Goal: Information Seeking & Learning: Learn about a topic

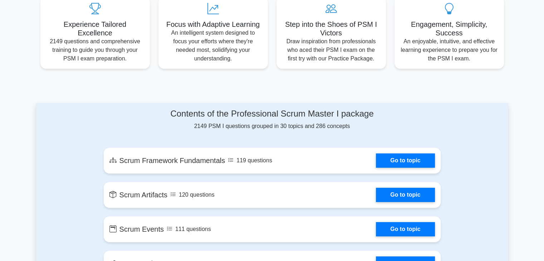
scroll to position [39, 0]
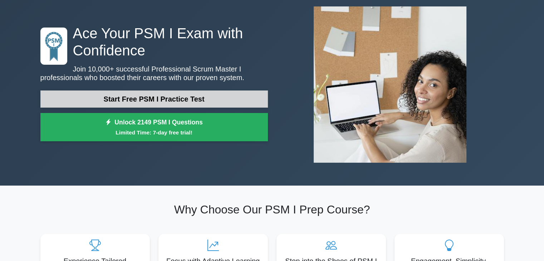
click at [154, 99] on link "Start Free PSM I Practice Test" at bounding box center [154, 99] width 228 height 17
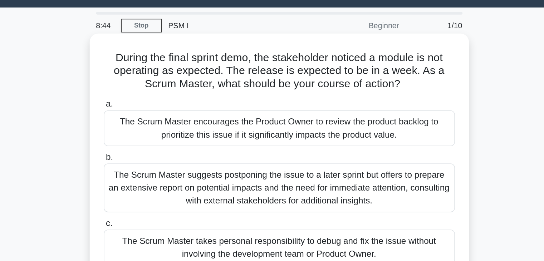
click at [268, 99] on div "The Scrum Master encourages the Product Owner to review the product backlog to …" at bounding box center [272, 103] width 232 height 24
click at [156, 89] on input "a. The Scrum Master encourages the Product Owner to review the product backlog …" at bounding box center [156, 86] width 0 height 5
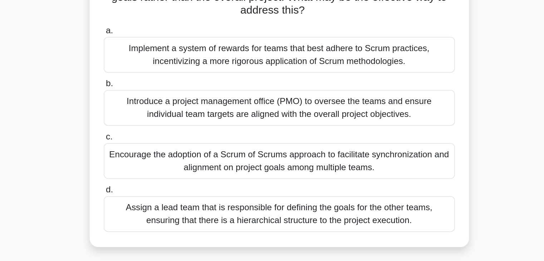
scroll to position [24, 0]
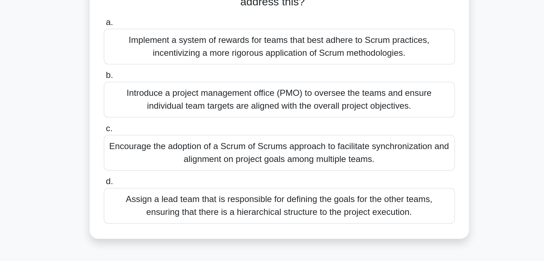
click at [254, 157] on div "Encourage the adoption of a Scrum of Scrums approach to facilitate synchronizat…" at bounding box center [272, 157] width 232 height 24
click at [156, 143] on input "c. Encourage the adoption of a Scrum of Scrums approach to facilitate synchroni…" at bounding box center [156, 141] width 0 height 5
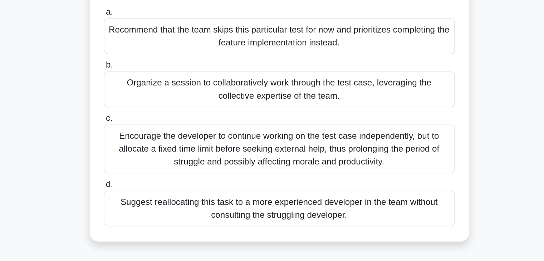
scroll to position [0, 0]
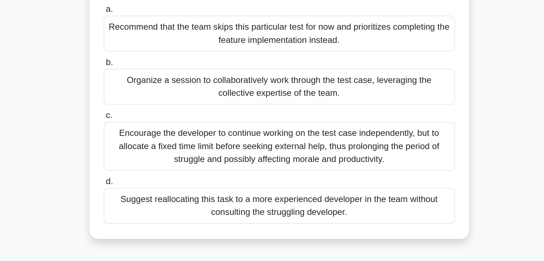
click at [296, 148] on div "Organize a session to collaboratively work through the test case, leveraging th…" at bounding box center [272, 138] width 232 height 24
click at [156, 124] on input "b. Organize a session to collaboratively work through the test case, leveraging…" at bounding box center [156, 121] width 0 height 5
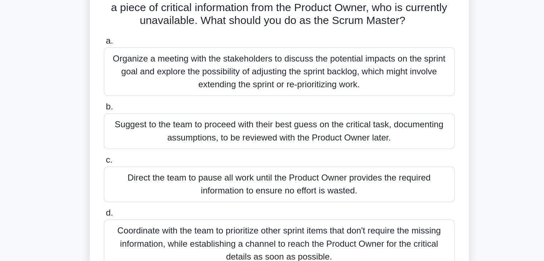
scroll to position [0, 0]
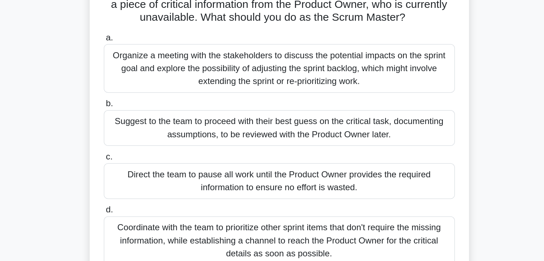
click at [277, 193] on div "Direct the team to pause all work until the Product Owner provides the required…" at bounding box center [272, 190] width 232 height 24
click at [156, 176] on input "c. Direct the team to pause all work until the Product Owner provides the requi…" at bounding box center [156, 173] width 0 height 5
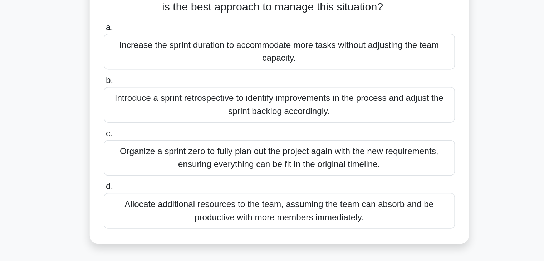
scroll to position [0, 0]
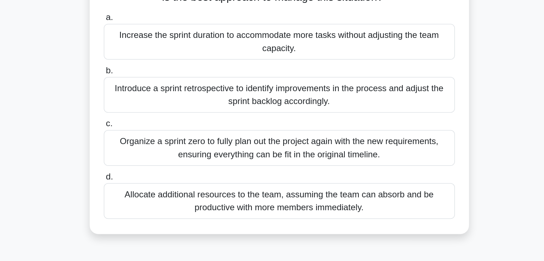
click at [307, 141] on div "Introduce a sprint retrospective to identify improvements in the process and ad…" at bounding box center [272, 138] width 232 height 24
click at [156, 124] on input "b. Introduce a sprint retrospective to identify improvements in the process and…" at bounding box center [156, 121] width 0 height 5
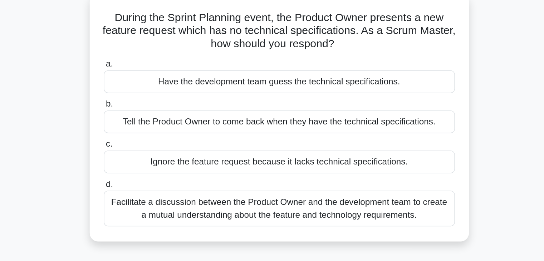
click at [327, 184] on div "Facilitate a discussion between the Product Owner and the development team to c…" at bounding box center [272, 182] width 232 height 24
click at [156, 169] on input "d. Facilitate a discussion between the Product Owner and the development team t…" at bounding box center [156, 166] width 0 height 5
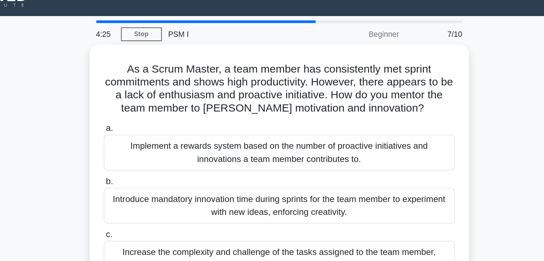
scroll to position [3, 0]
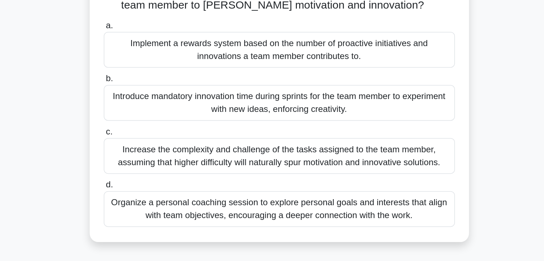
click at [332, 212] on div "Organize a personal coaching session to explore personal goals and interests th…" at bounding box center [272, 214] width 232 height 24
click at [156, 200] on input "d. Organize a personal coaching session to explore personal goals and interests…" at bounding box center [156, 197] width 0 height 5
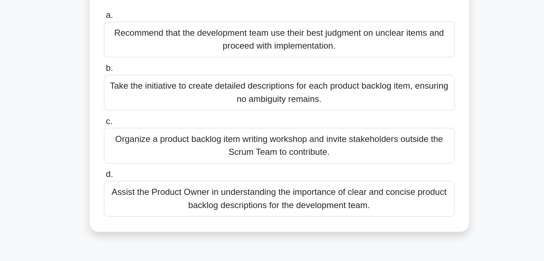
scroll to position [0, 0]
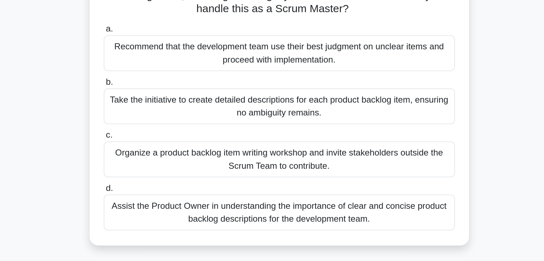
click at [365, 207] on div "Assist the Product Owner in understanding the importance of clear and concise p…" at bounding box center [272, 208] width 232 height 24
click at [156, 194] on input "d. Assist the Product Owner in understanding the importance of clear and concis…" at bounding box center [156, 192] width 0 height 5
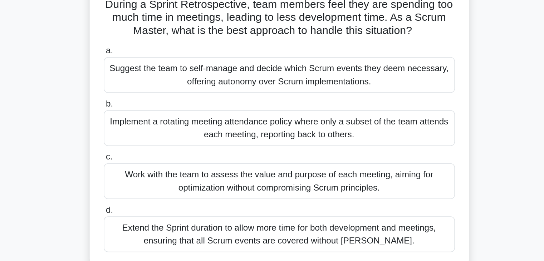
click at [372, 175] on div "Work with the team to assess the value and purpose of each meeting, aiming for …" at bounding box center [272, 173] width 232 height 24
click at [156, 159] on input "c. Work with the team to assess the value and purpose of each meeting, aiming f…" at bounding box center [156, 157] width 0 height 5
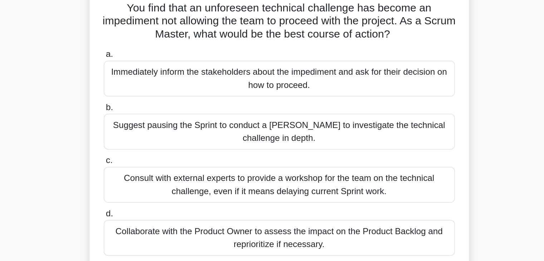
click at [296, 103] on div "Immediately inform the stakeholders about the impediment and ask for their deci…" at bounding box center [272, 103] width 232 height 24
click at [156, 89] on input "a. Immediately inform the stakeholders about the impediment and ask for their d…" at bounding box center [156, 86] width 0 height 5
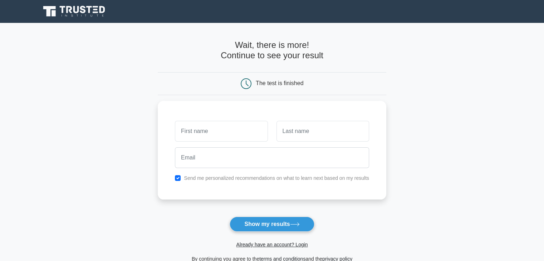
click at [74, 10] on icon at bounding box center [76, 9] width 6 height 7
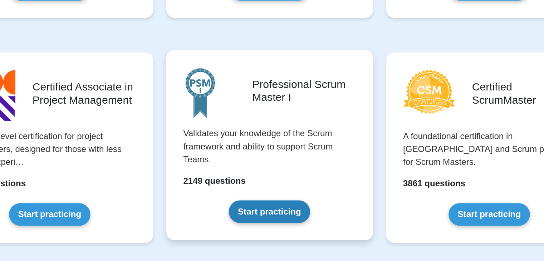
scroll to position [238, 0]
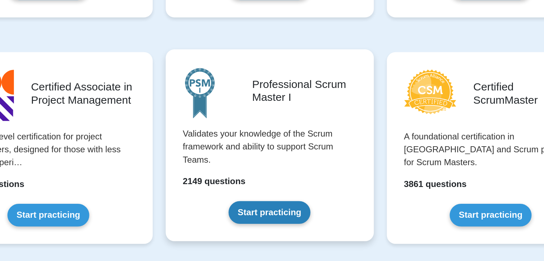
click at [274, 181] on link "Start practicing" at bounding box center [272, 183] width 54 height 15
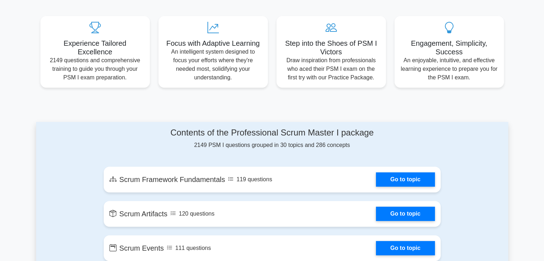
scroll to position [266, 0]
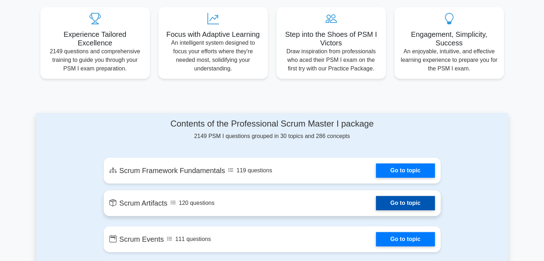
click at [376, 197] on link "Go to topic" at bounding box center [405, 203] width 59 height 14
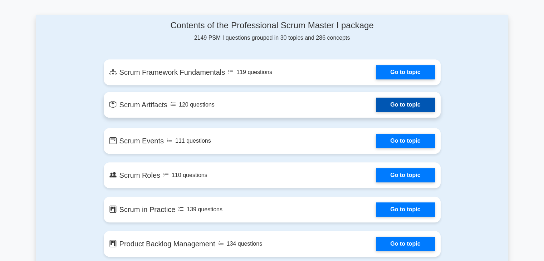
scroll to position [365, 0]
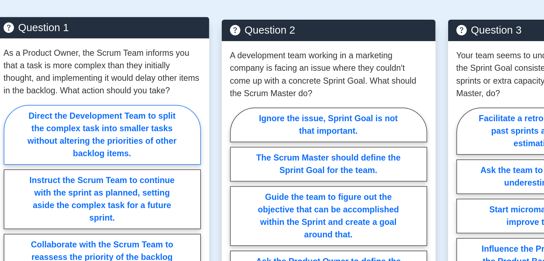
scroll to position [326, 0]
click at [142, 121] on label "Direct the Development Team to split the complex task into smaller tasks withou…" at bounding box center [117, 121] width 135 height 41
click at [55, 234] on input "Direct the Development Team to split the complex task into smaller tasks withou…" at bounding box center [52, 236] width 5 height 5
radio input "true"
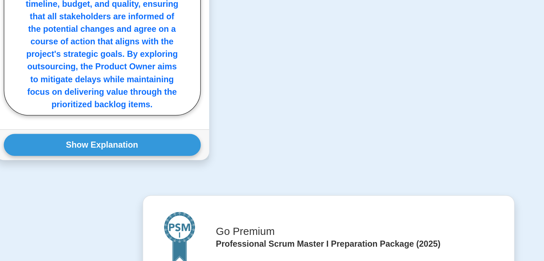
scroll to position [611, 0]
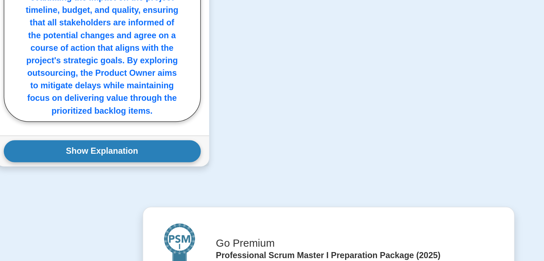
click at [168, 105] on button "Show Explanation" at bounding box center [117, 103] width 135 height 15
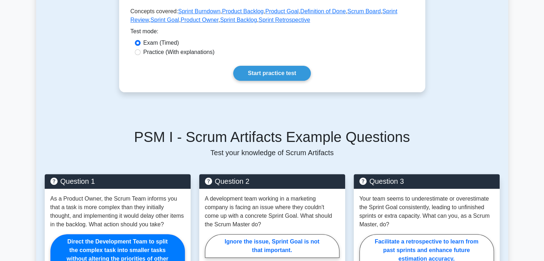
scroll to position [0, 0]
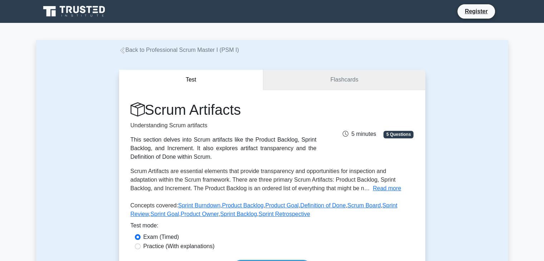
click at [340, 83] on link "Flashcards" at bounding box center [344, 80] width 162 height 20
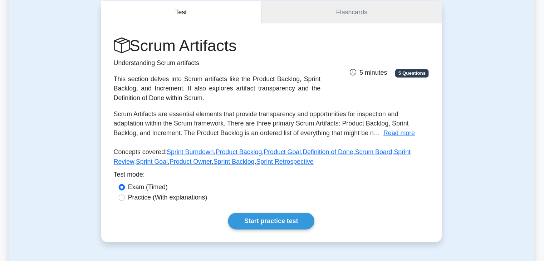
scroll to position [50, 0]
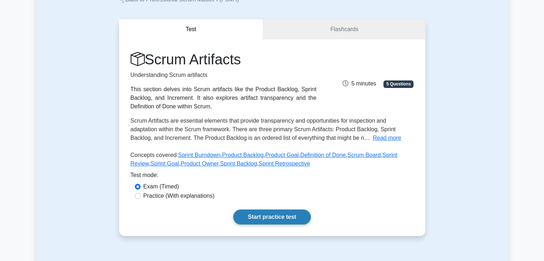
click at [268, 214] on link "Start practice test" at bounding box center [272, 217] width 78 height 15
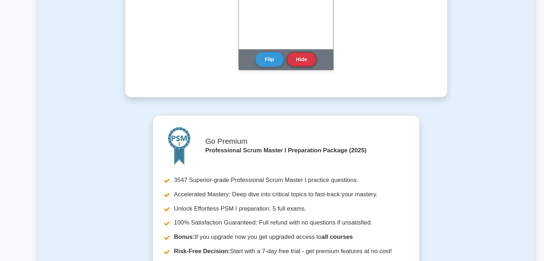
scroll to position [577, 0]
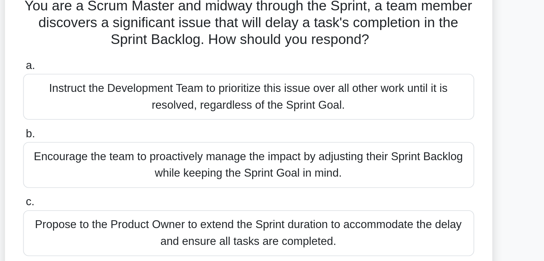
scroll to position [9, 0]
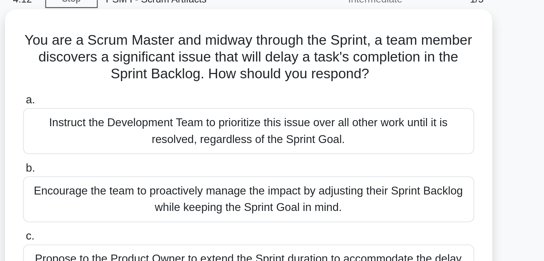
click at [338, 133] on div "Encourage the team to proactively manage the impact by adjusting their Sprint B…" at bounding box center [272, 129] width 232 height 24
click at [156, 116] on input "b. Encourage the team to proactively manage the impact by adjusting their Sprin…" at bounding box center [156, 113] width 0 height 5
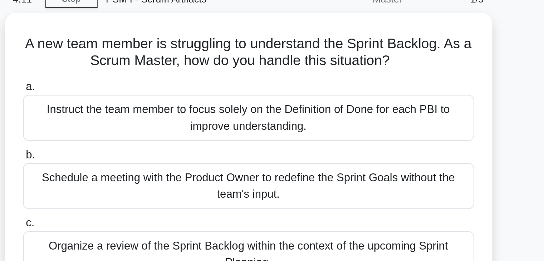
scroll to position [0, 0]
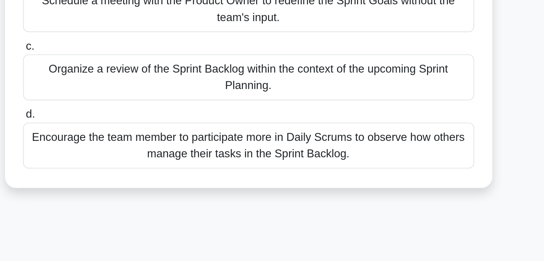
click at [303, 205] on div "Encourage the team member to participate more in Daily Scrums to observe how ot…" at bounding box center [272, 199] width 232 height 24
click at [156, 186] on input "d. Encourage the team member to participate more in Daily Scrums to observe how…" at bounding box center [156, 183] width 0 height 5
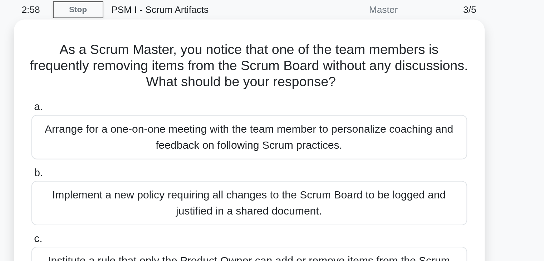
click at [325, 106] on div "Arrange for a one-on-one meeting with the team member to personalize coaching a…" at bounding box center [272, 103] width 232 height 24
click at [156, 89] on input "a. Arrange for a one-on-one meeting with the team member to personalize coachin…" at bounding box center [156, 86] width 0 height 5
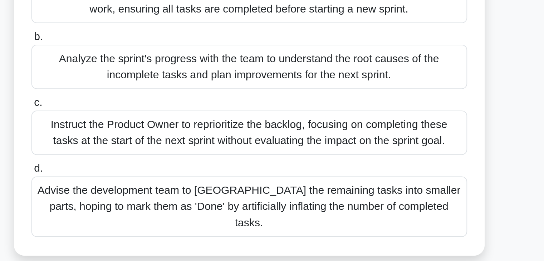
click at [303, 141] on div "Analyze the sprint's progress with the team to understand the root causes of th…" at bounding box center [272, 138] width 232 height 24
click at [156, 124] on input "b. Analyze the sprint's progress with the team to understand the root causes of…" at bounding box center [156, 121] width 0 height 5
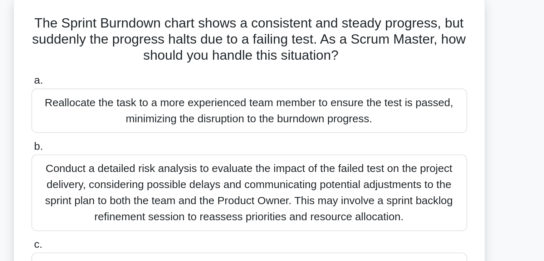
click at [363, 112] on div "Reallocate the task to a more experienced team member to ensure the test is pas…" at bounding box center [272, 103] width 232 height 24
click at [156, 89] on input "a. Reallocate the task to a more experienced team member to ensure the test is …" at bounding box center [156, 86] width 0 height 5
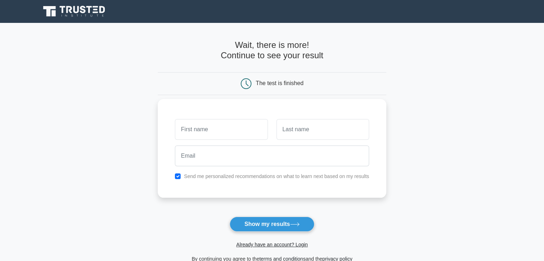
click at [205, 126] on input "text" at bounding box center [221, 129] width 93 height 21
type input "Kamran"
click at [321, 130] on input "text" at bounding box center [323, 129] width 93 height 21
type input "Ali"
click at [182, 129] on input "Kamran" at bounding box center [221, 129] width 93 height 21
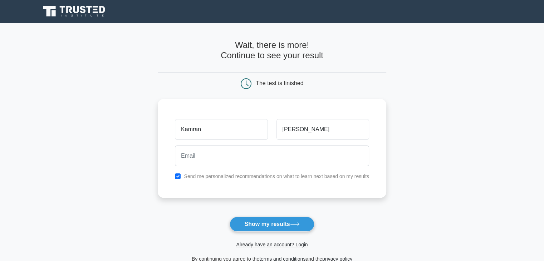
click at [209, 168] on div at bounding box center [272, 156] width 203 height 26
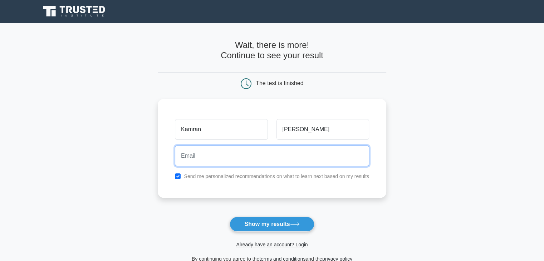
click at [208, 155] on input "email" at bounding box center [272, 156] width 194 height 21
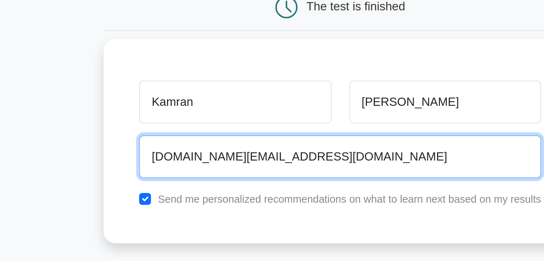
click at [208, 155] on input "kamran.uk.in@gmail.com" at bounding box center [272, 156] width 194 height 21
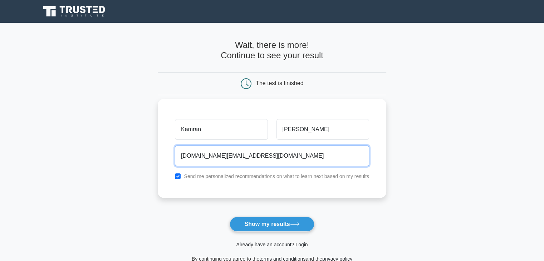
type input "kamran.uk.in@gmail.com"
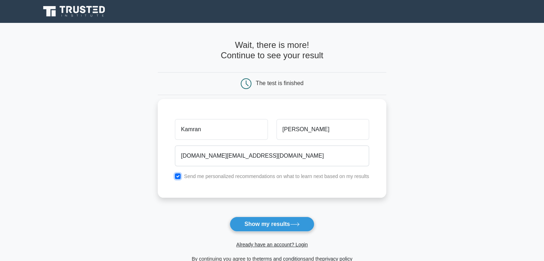
click at [177, 176] on input "checkbox" at bounding box center [178, 177] width 6 height 6
checkbox input "false"
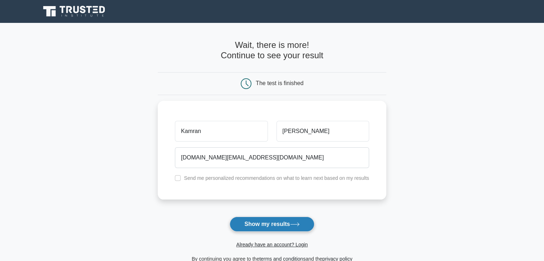
click at [280, 224] on button "Show my results" at bounding box center [272, 224] width 84 height 15
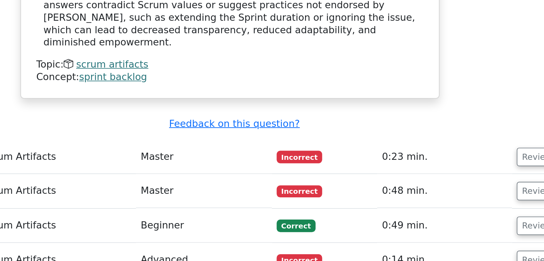
scroll to position [731, 0]
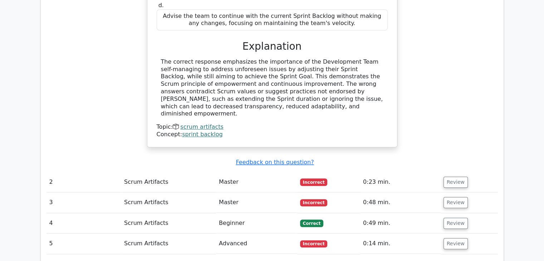
click at [142, 172] on td "Scrum Artifacts" at bounding box center [168, 182] width 95 height 20
click at [452, 177] on button "Review" at bounding box center [456, 182] width 24 height 11
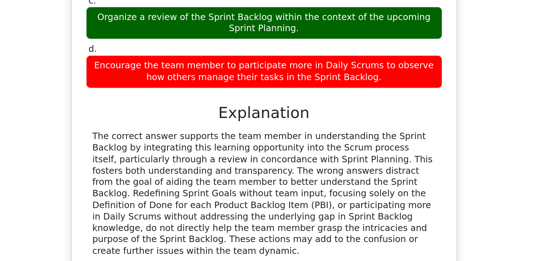
scroll to position [930, 0]
